Goal: Task Accomplishment & Management: Use online tool/utility

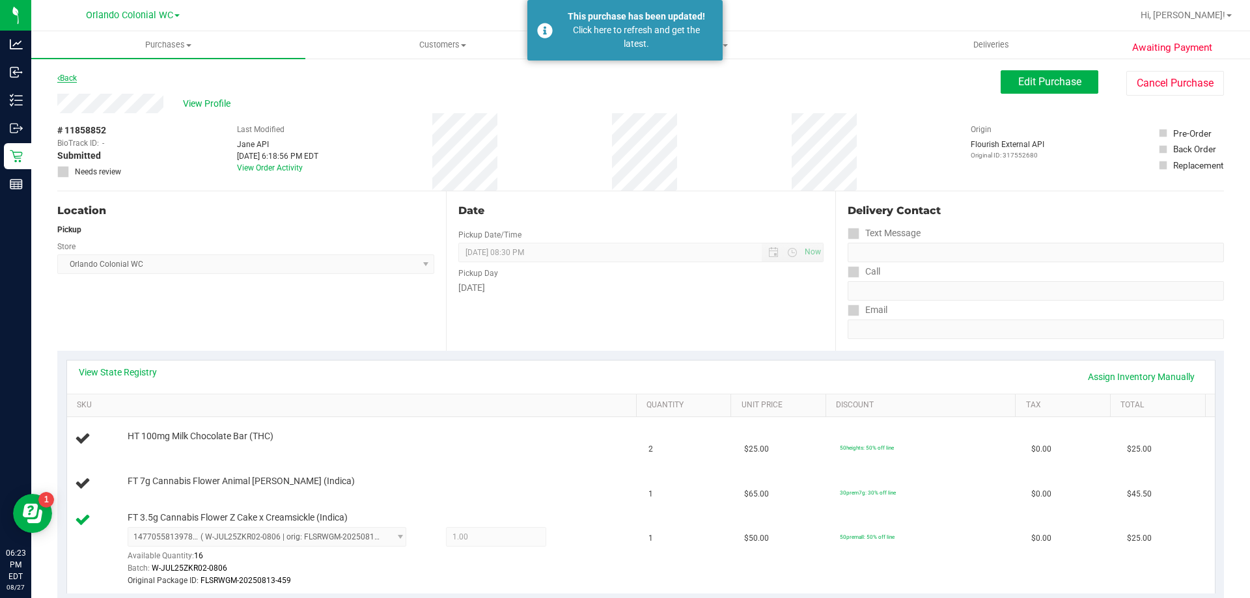
click at [59, 78] on icon at bounding box center [58, 78] width 3 height 8
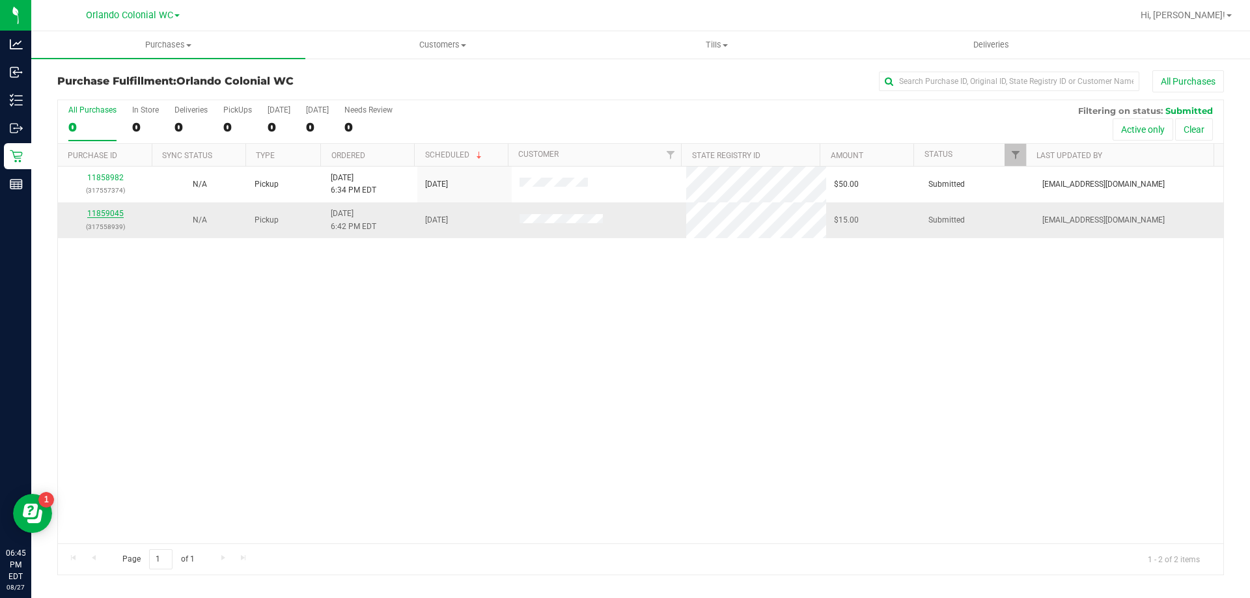
click at [95, 213] on link "11859045" at bounding box center [105, 213] width 36 height 9
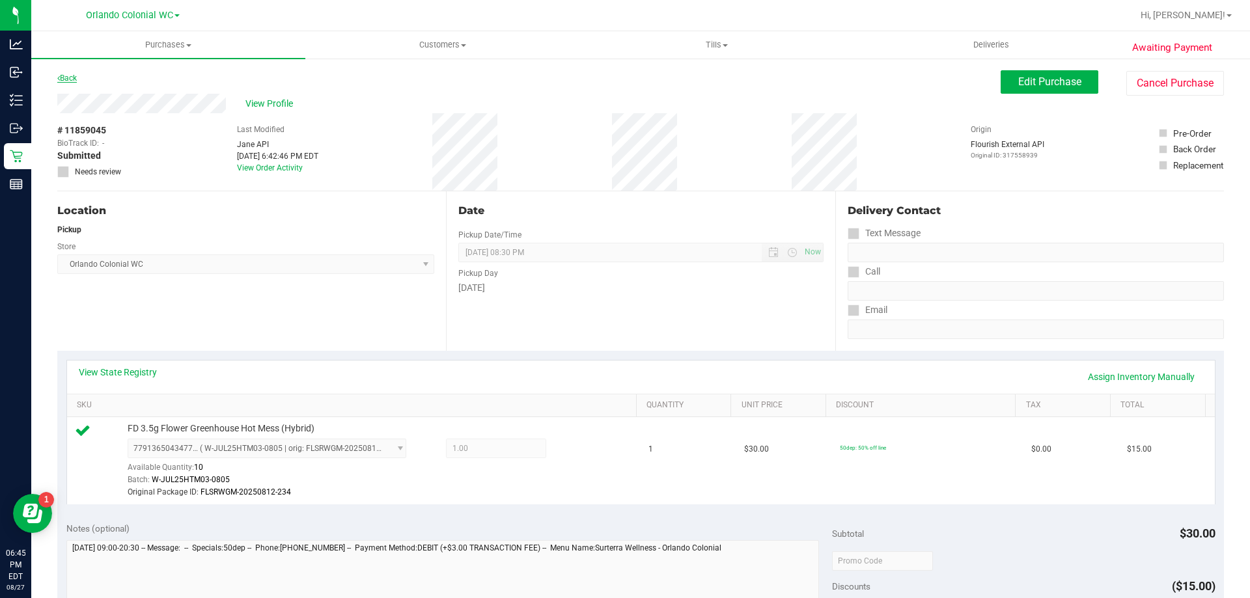
click at [66, 81] on link "Back" at bounding box center [67, 78] width 20 height 9
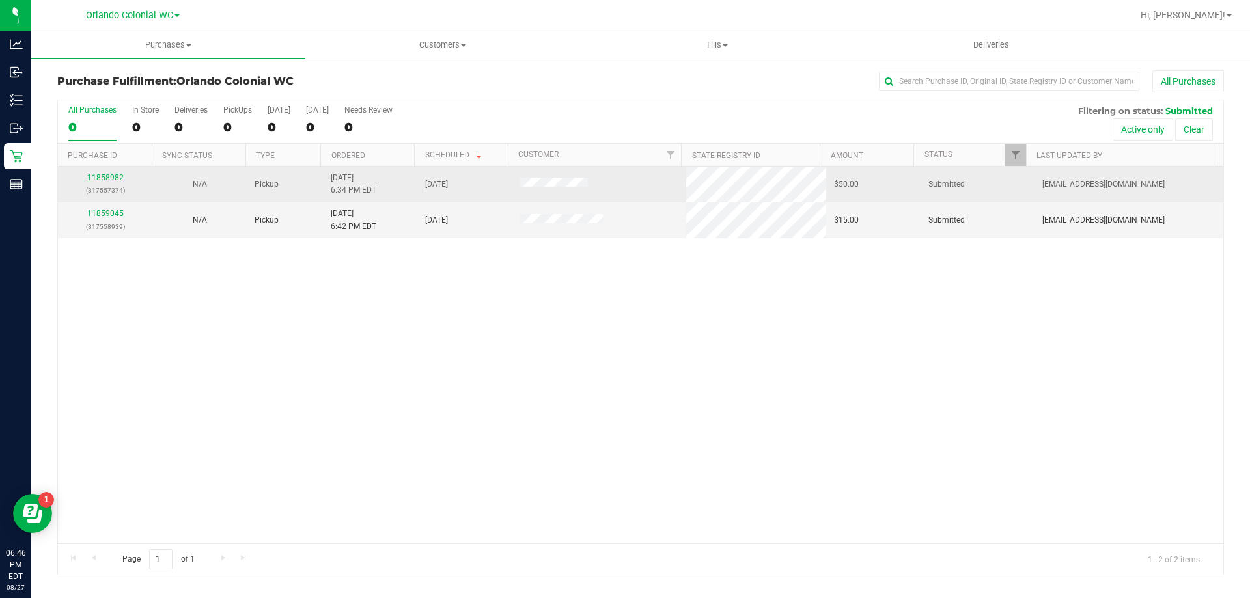
click at [96, 178] on link "11858982" at bounding box center [105, 177] width 36 height 9
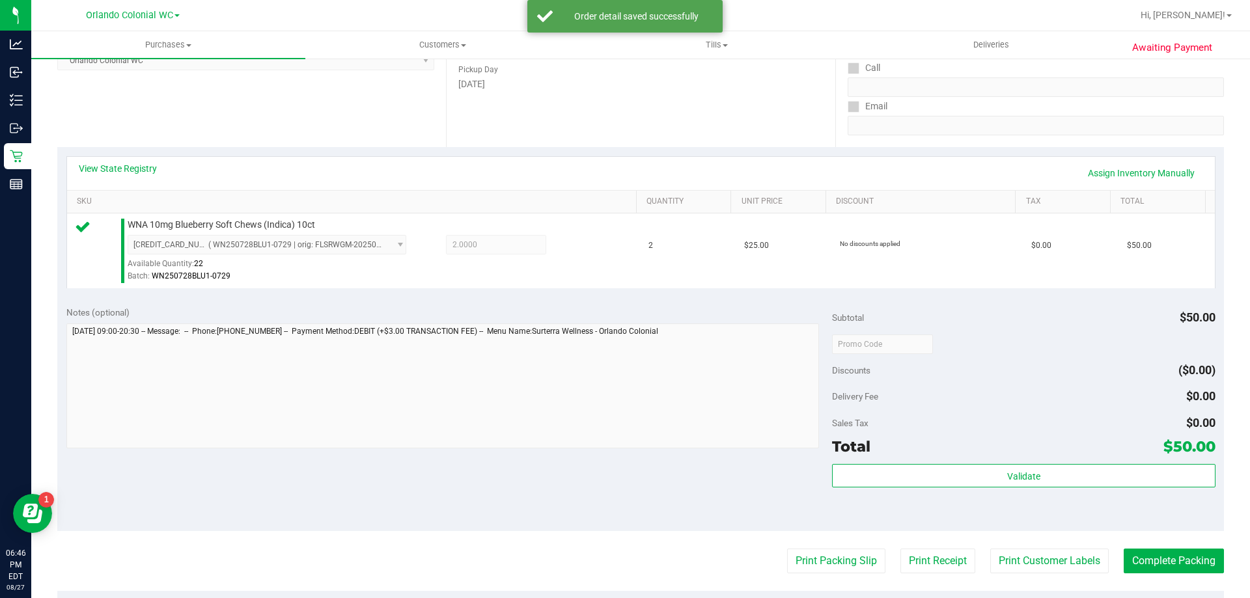
scroll to position [466, 0]
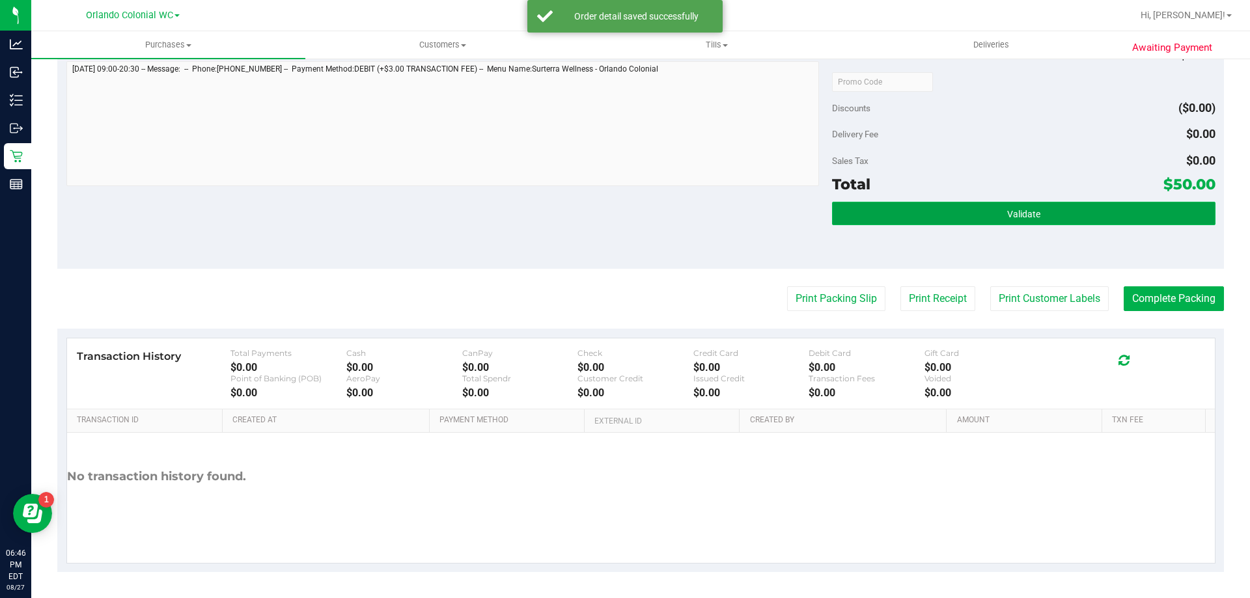
click at [984, 217] on button "Validate" at bounding box center [1023, 213] width 383 height 23
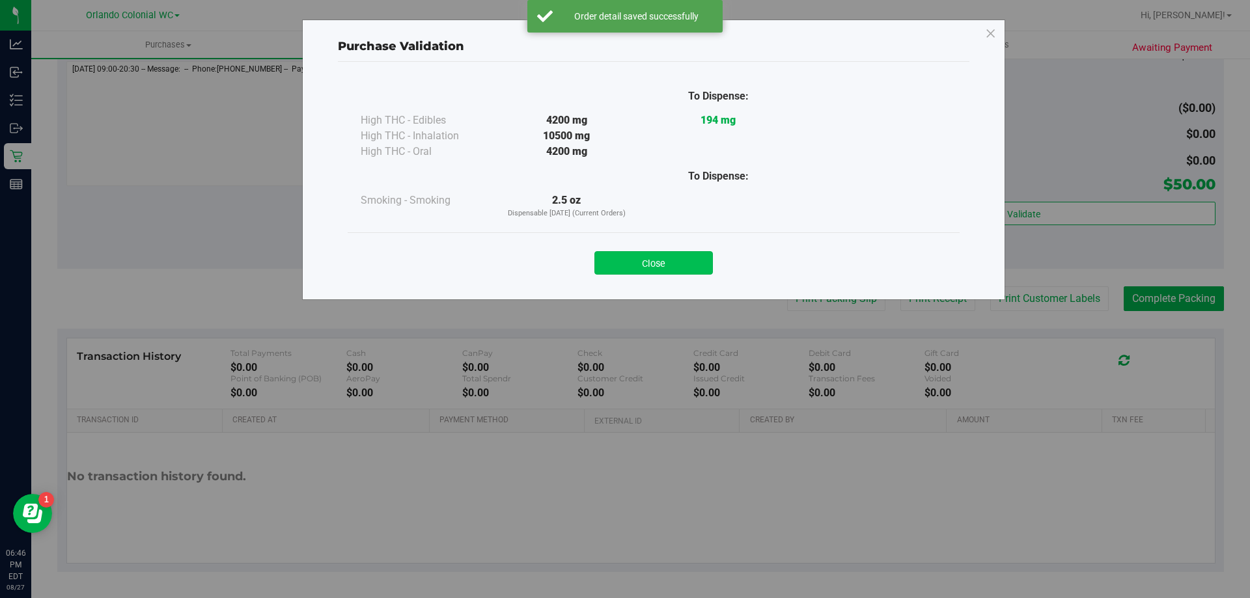
click at [683, 262] on button "Close" at bounding box center [653, 262] width 118 height 23
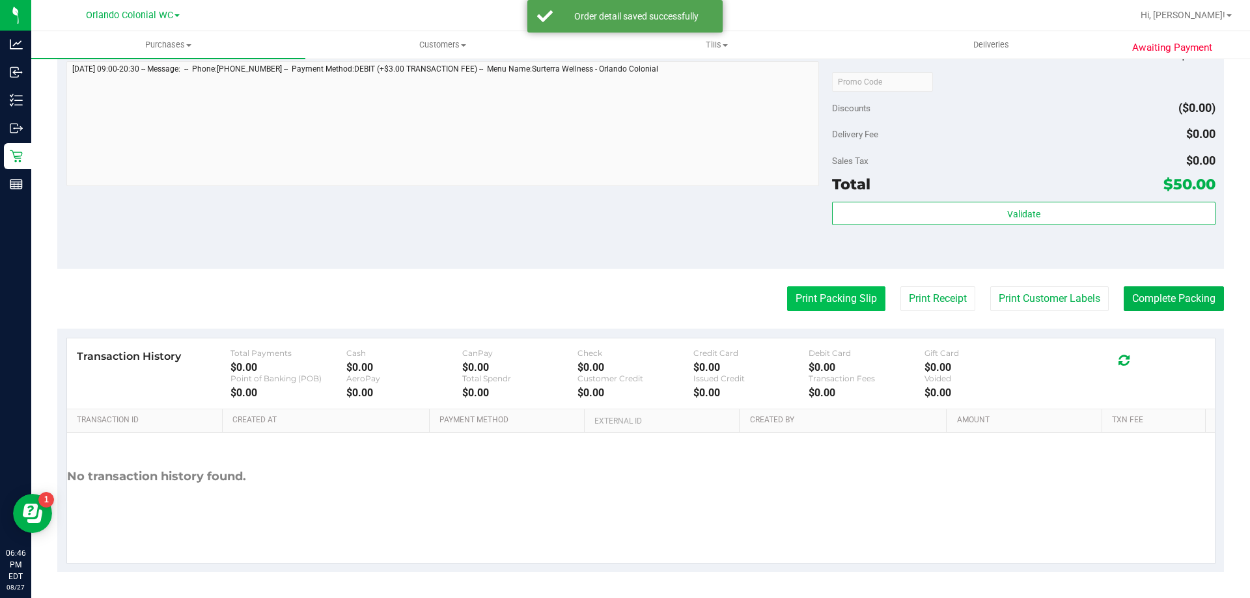
click at [818, 300] on button "Print Packing Slip" at bounding box center [836, 298] width 98 height 25
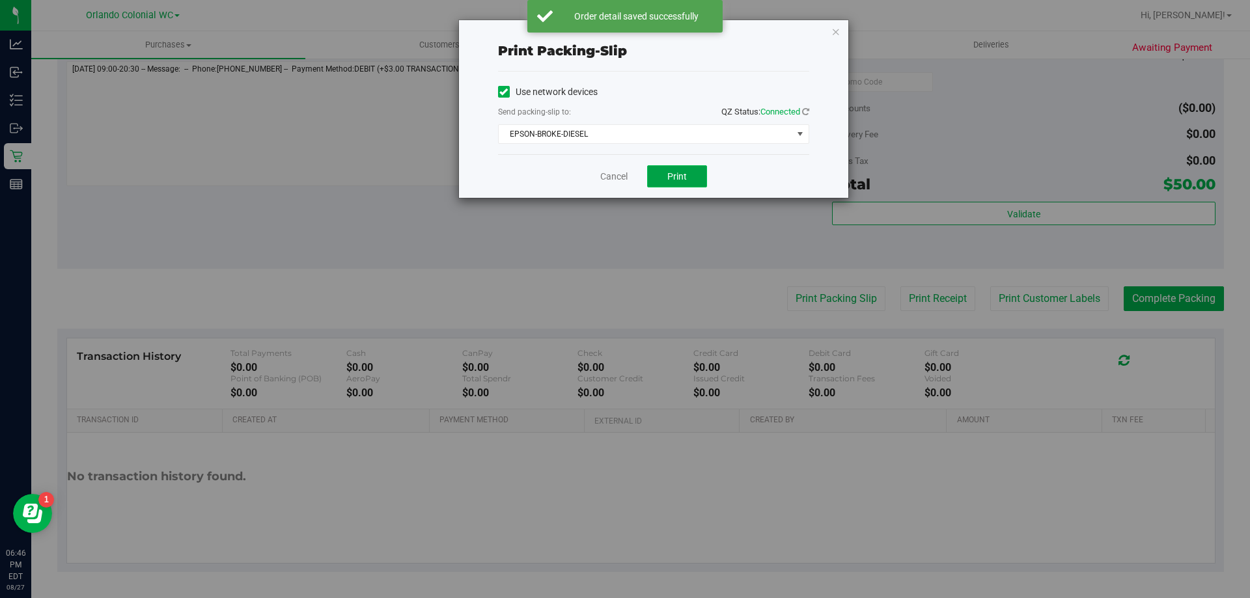
click at [689, 176] on button "Print" at bounding box center [677, 176] width 60 height 22
click at [609, 177] on link "Cancel" at bounding box center [613, 177] width 27 height 14
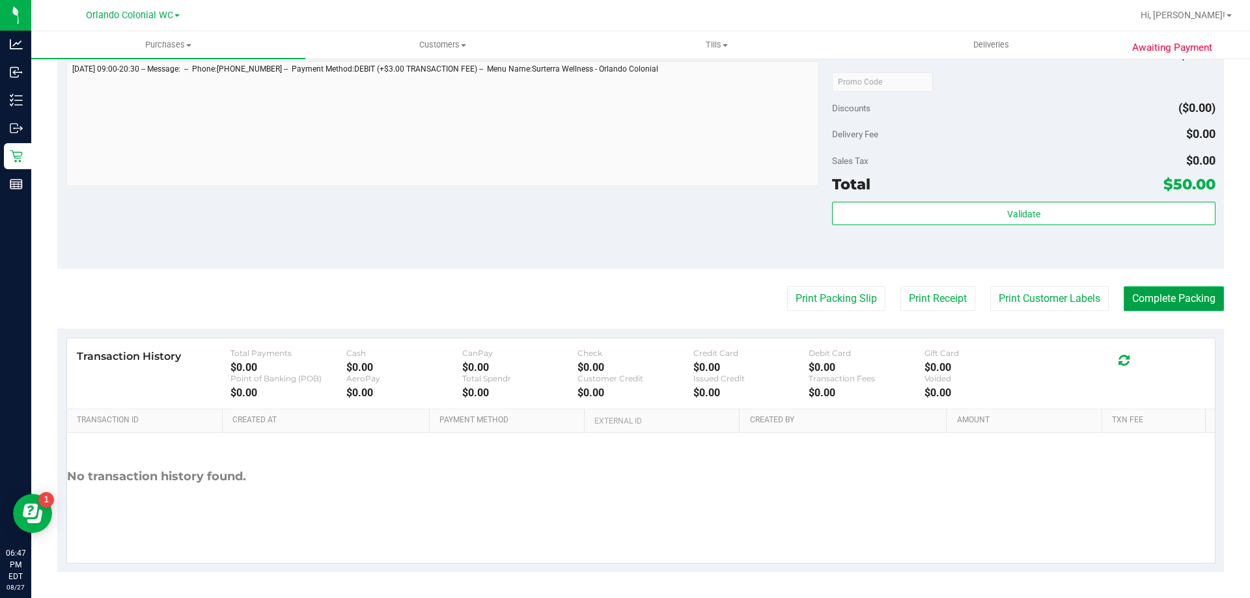
click at [1183, 302] on button "Complete Packing" at bounding box center [1173, 298] width 100 height 25
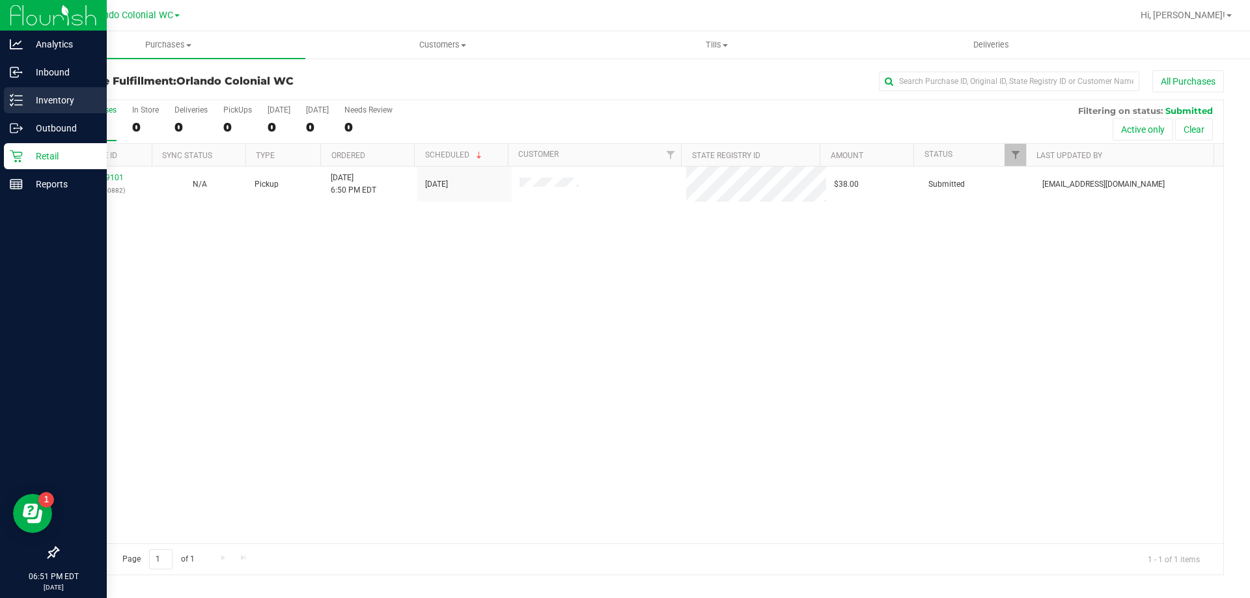
click at [18, 96] on line at bounding box center [18, 96] width 7 height 0
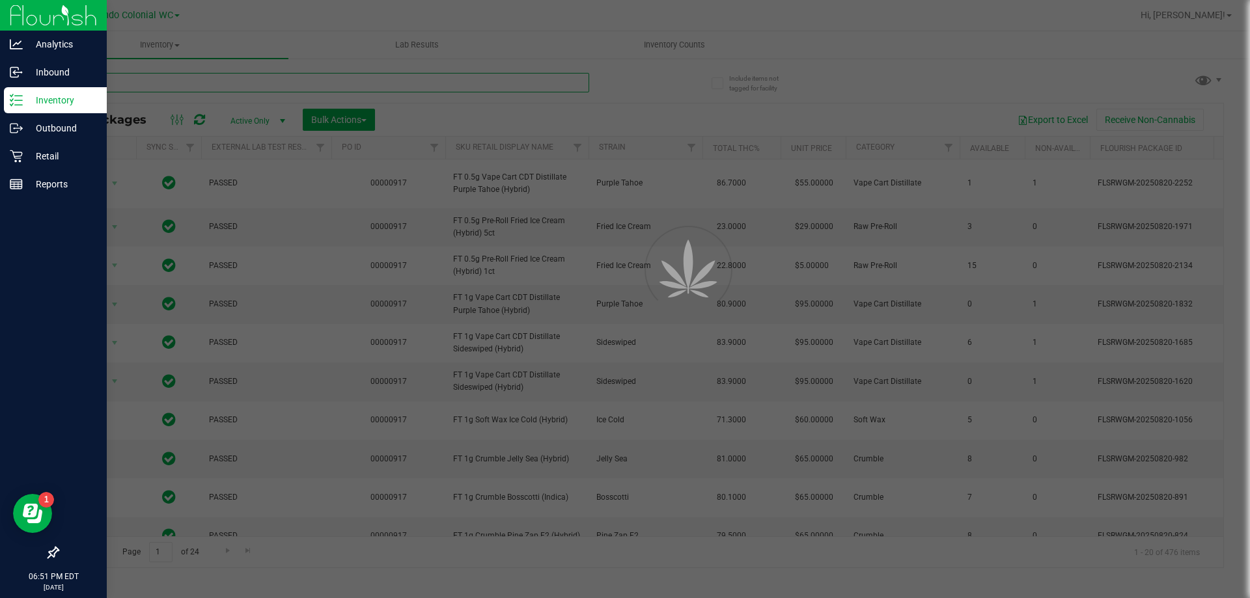
click at [292, 85] on input "text" at bounding box center [323, 83] width 532 height 20
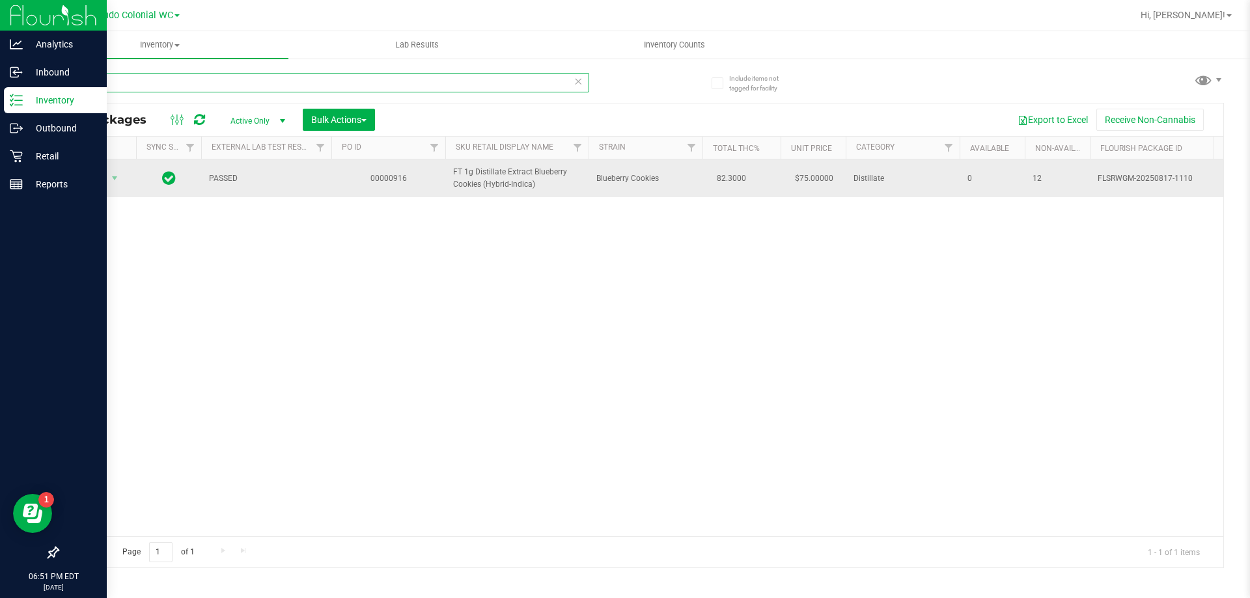
type input "bbc"
click at [87, 185] on span "Action" at bounding box center [88, 178] width 35 height 18
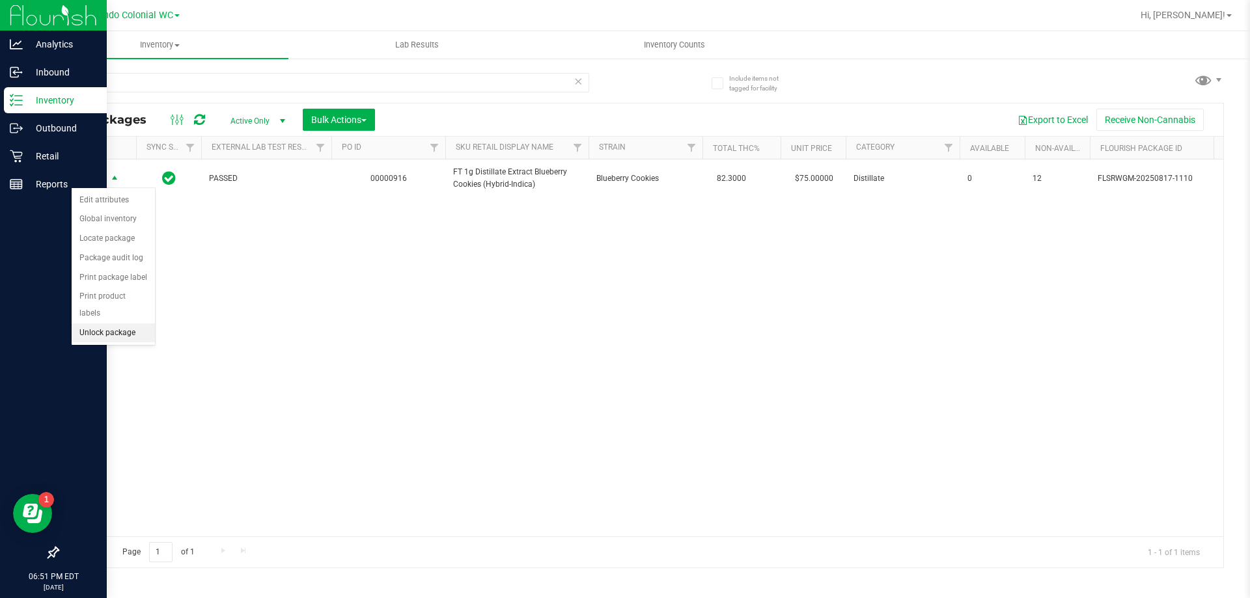
click at [109, 325] on li "Unlock package" at bounding box center [113, 333] width 83 height 20
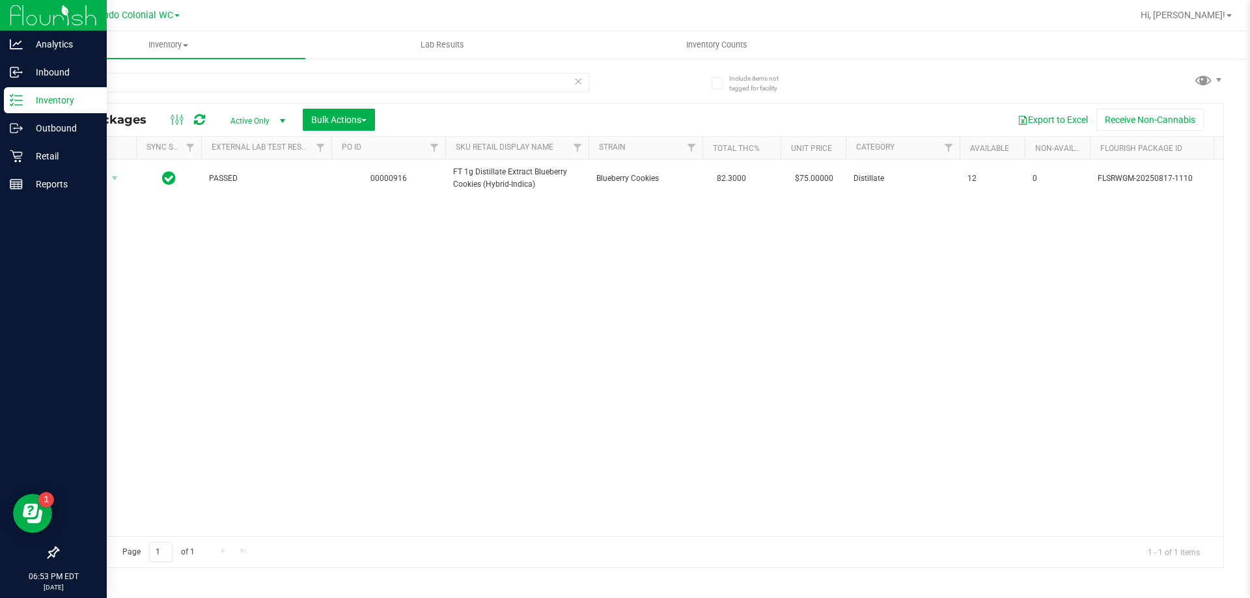
scroll to position [0, 1]
